Goal: Navigation & Orientation: Find specific page/section

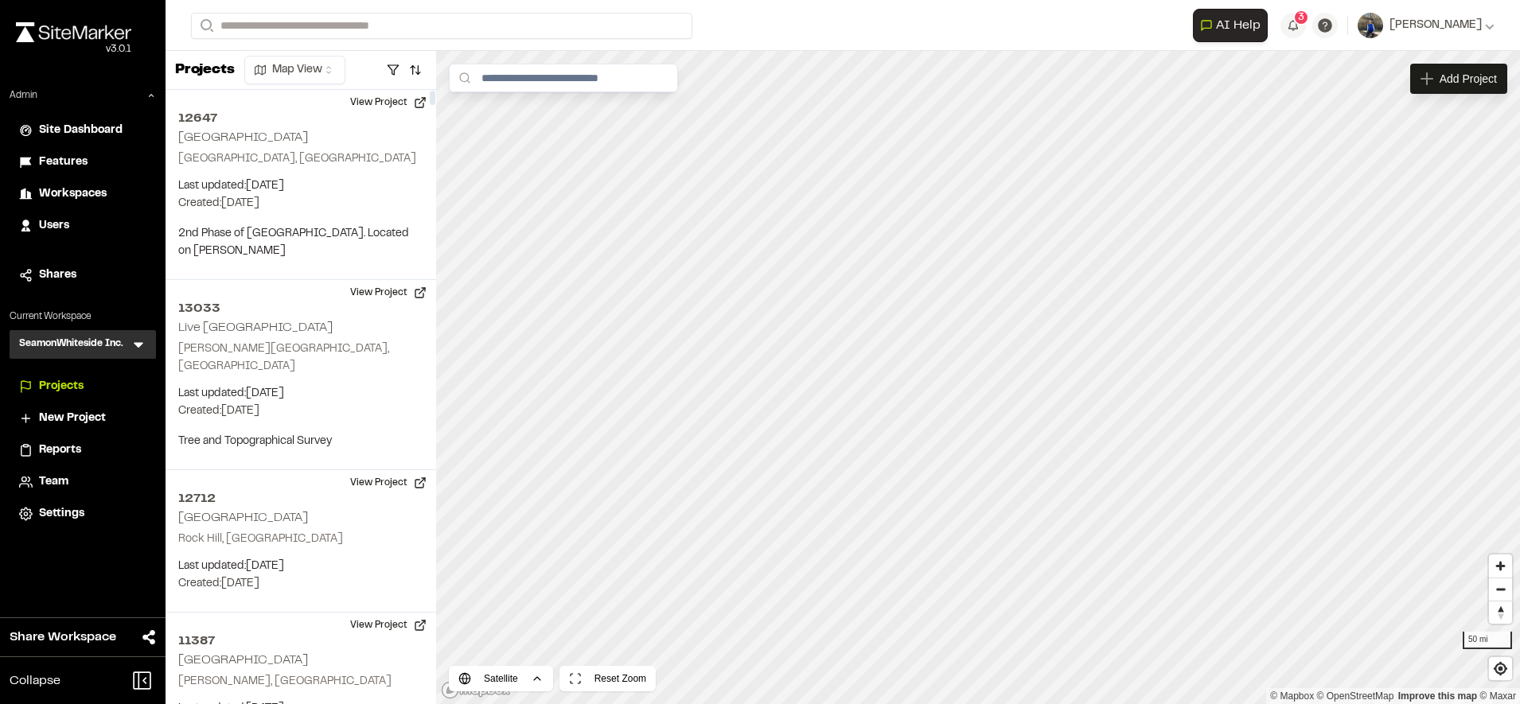
click at [66, 192] on span "Workspaces" at bounding box center [73, 194] width 68 height 18
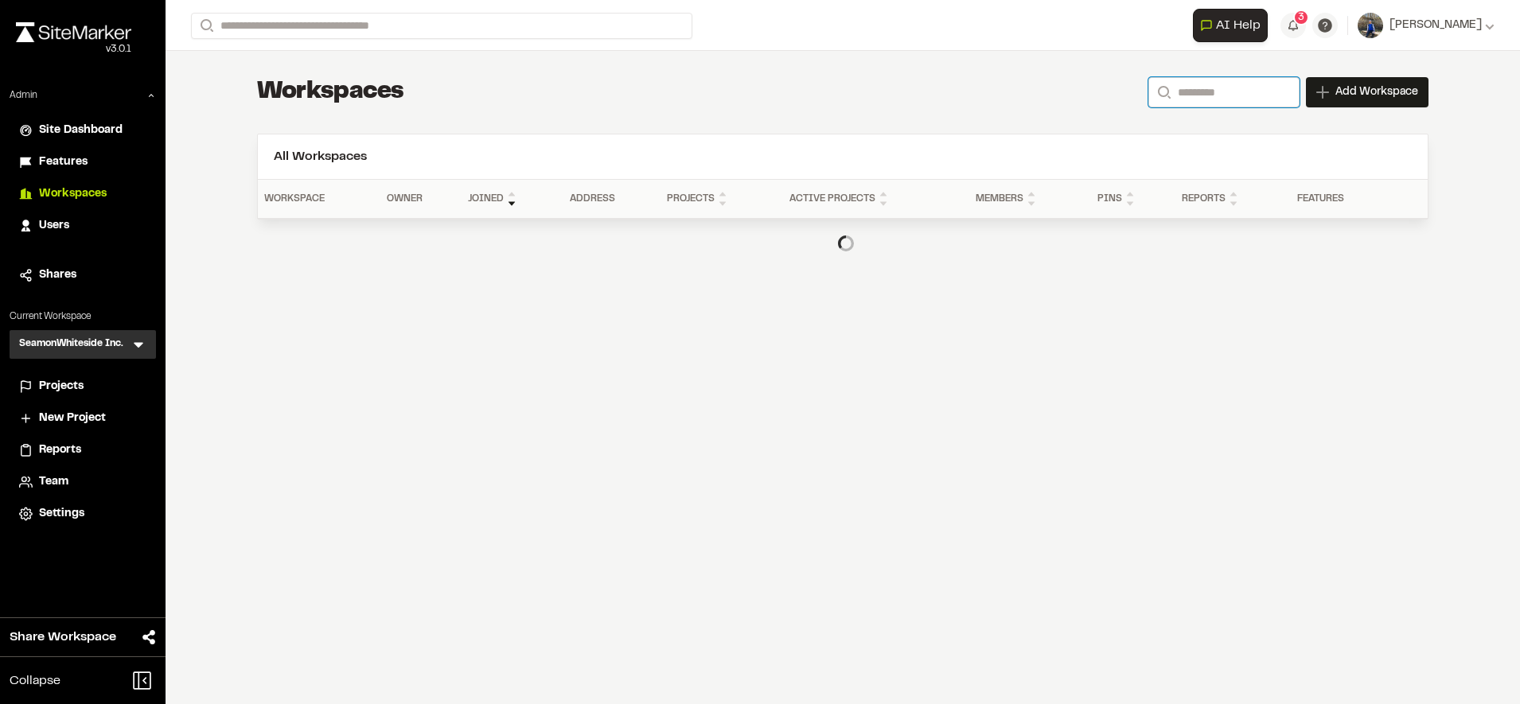
click at [1190, 88] on input "Search" at bounding box center [1223, 92] width 151 height 30
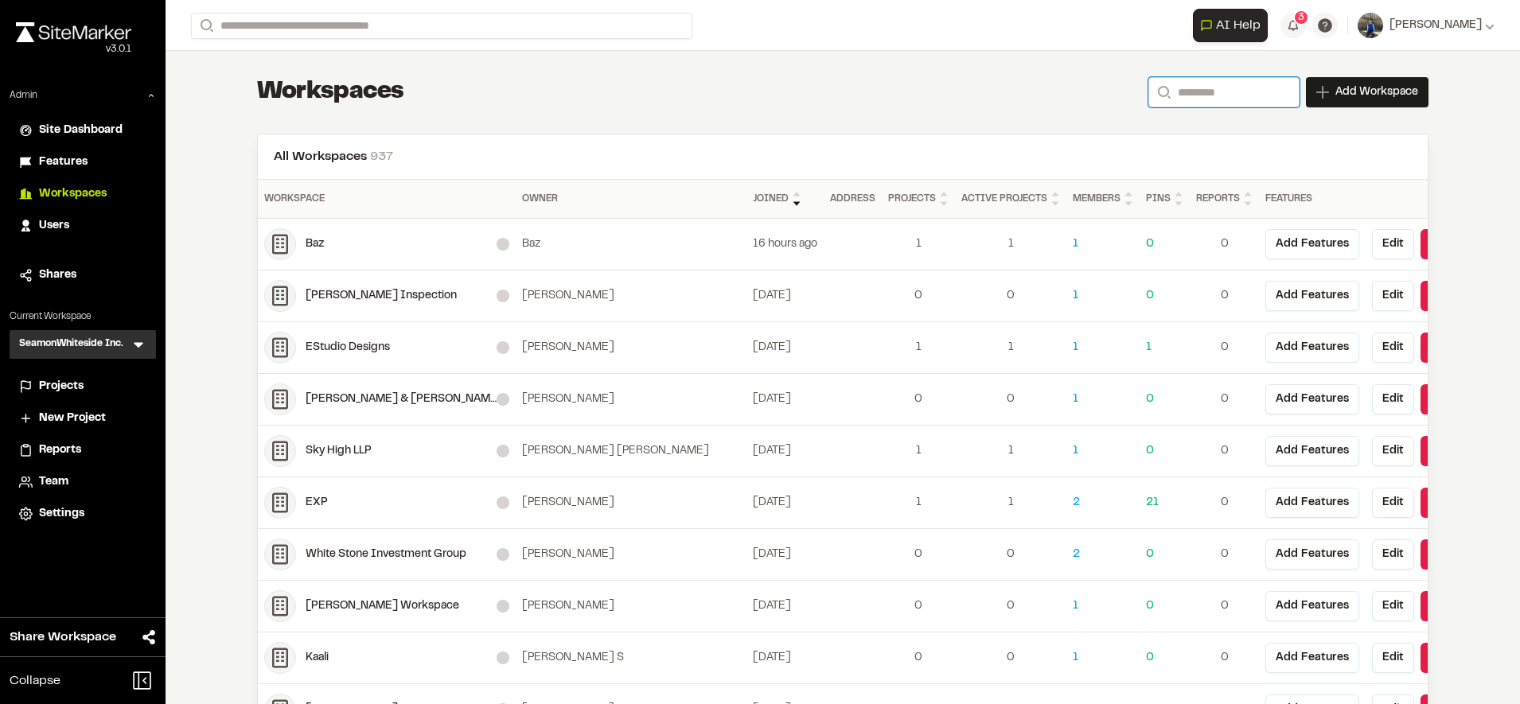
click at [1190, 88] on input "Search" at bounding box center [1223, 92] width 151 height 30
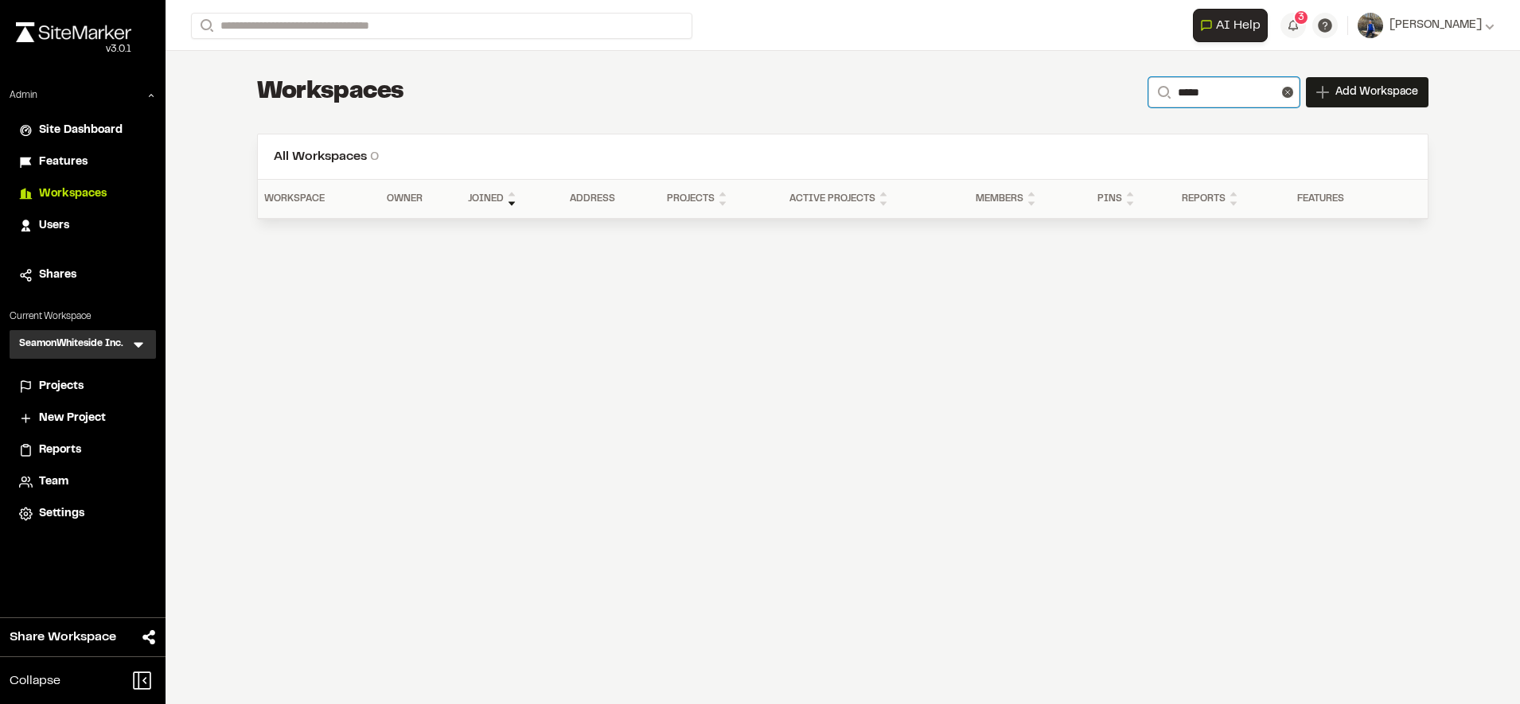
click at [1192, 92] on input "*****" at bounding box center [1223, 92] width 151 height 30
type input "*"
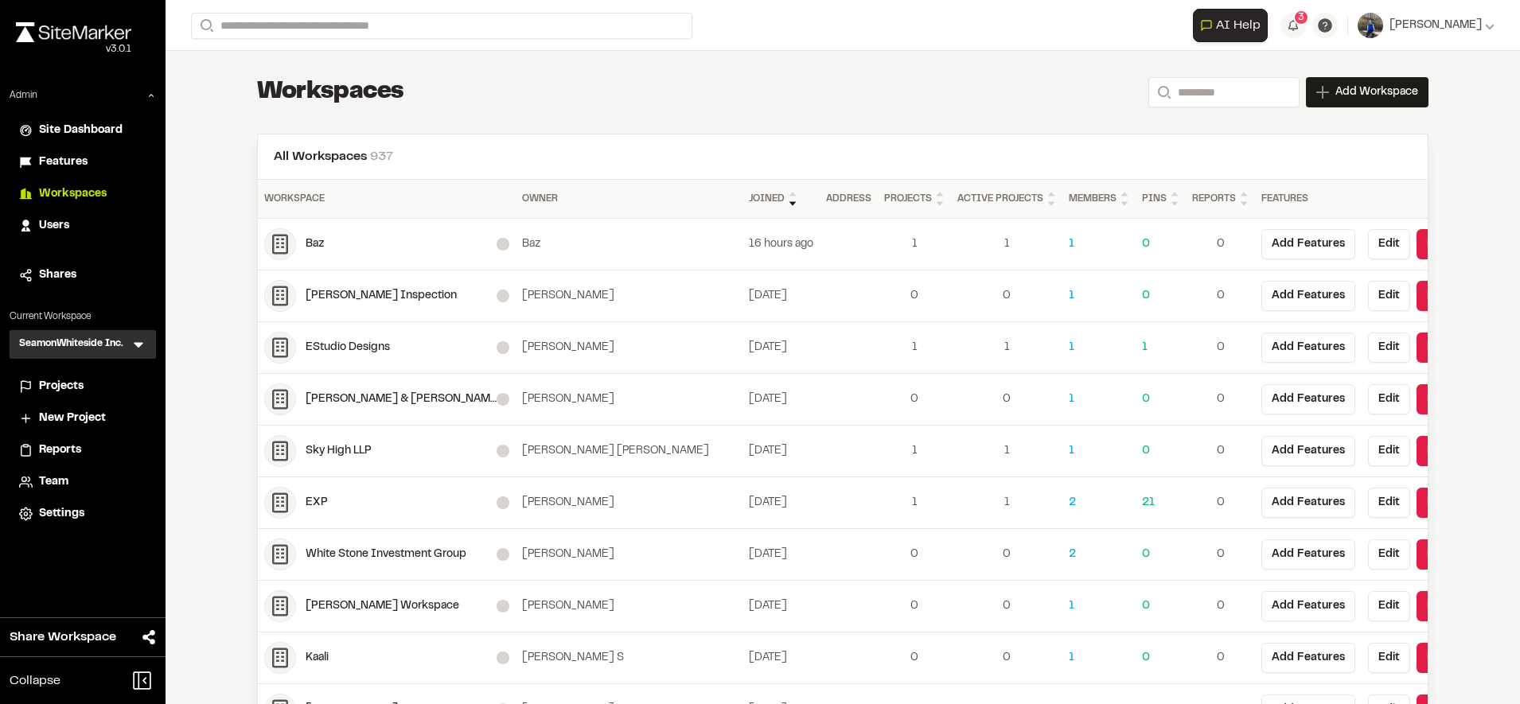
click at [80, 161] on span "Features" at bounding box center [63, 163] width 49 height 18
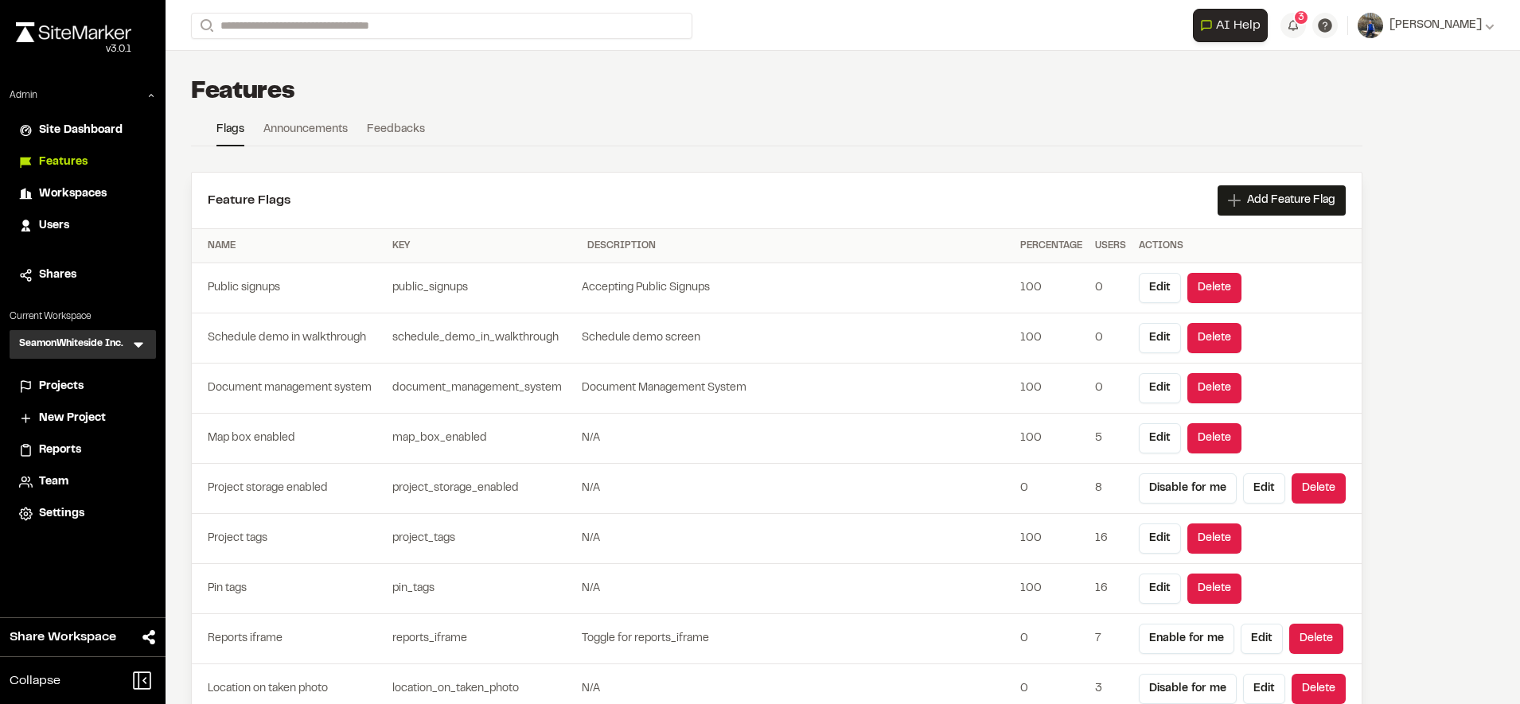
click at [69, 188] on span "Workspaces" at bounding box center [73, 194] width 68 height 18
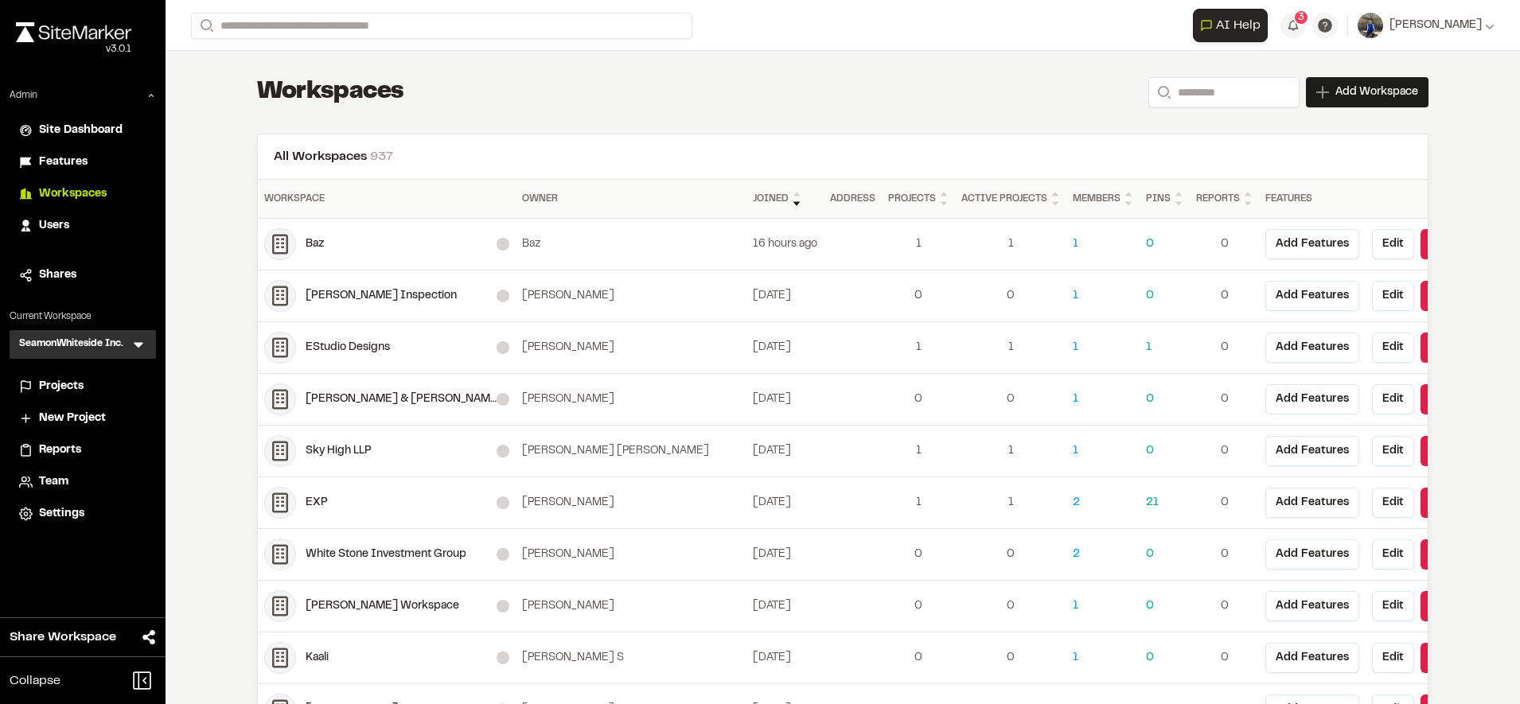
click at [351, 403] on div "[PERSON_NAME] & [PERSON_NAME]" at bounding box center [401, 400] width 191 height 18
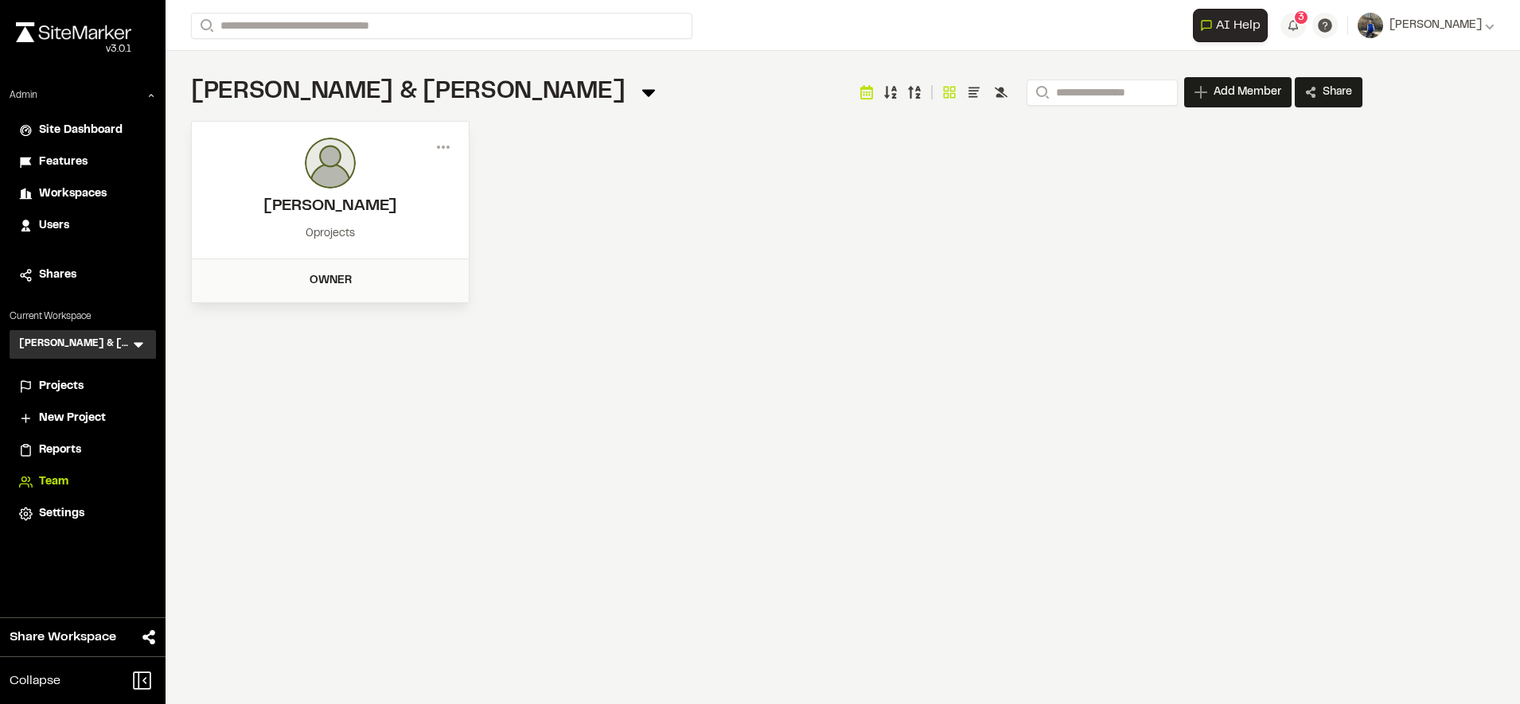
click at [443, 427] on div "**********" at bounding box center [843, 352] width 1354 height 704
click at [442, 139] on icon at bounding box center [443, 146] width 25 height 25
click at [395, 181] on div "View" at bounding box center [386, 181] width 138 height 24
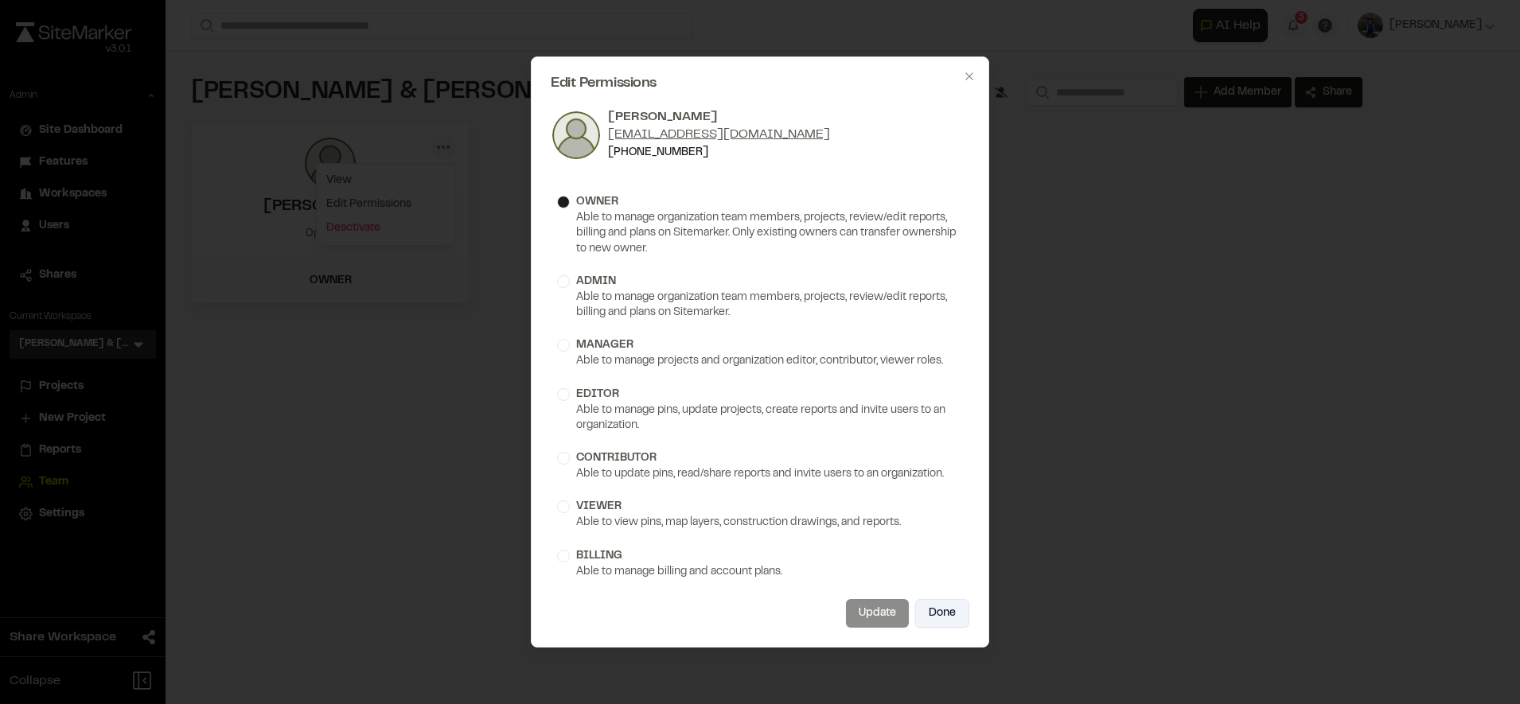
click at [940, 621] on button "Done" at bounding box center [942, 613] width 54 height 29
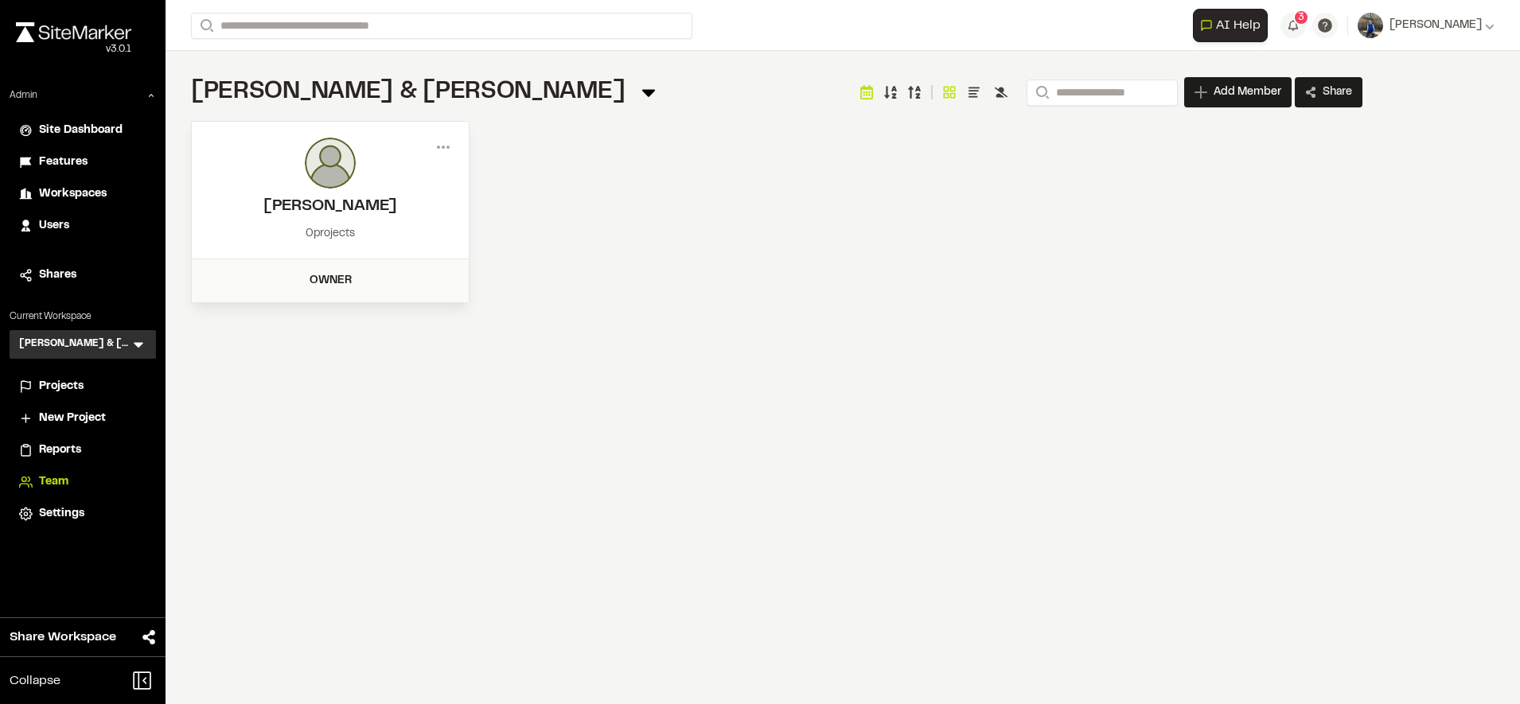
click at [77, 190] on span "Workspaces" at bounding box center [73, 194] width 68 height 18
